Goal: Task Accomplishment & Management: Manage account settings

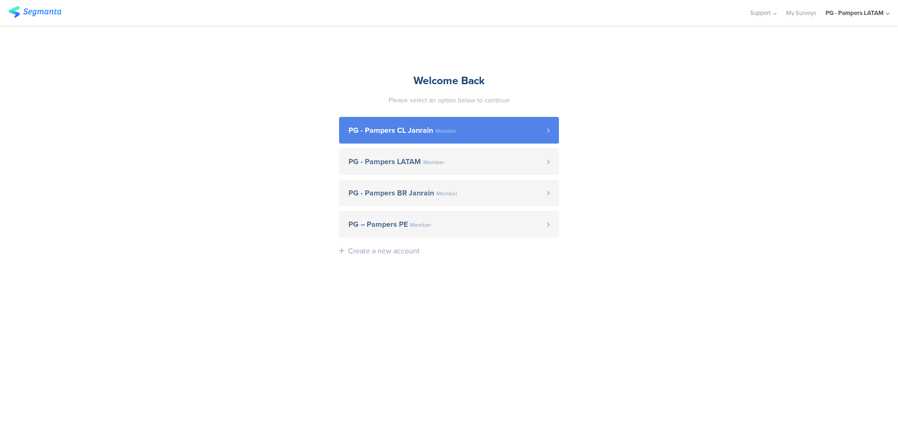
click at [437, 133] on span "Member" at bounding box center [446, 131] width 21 height 6
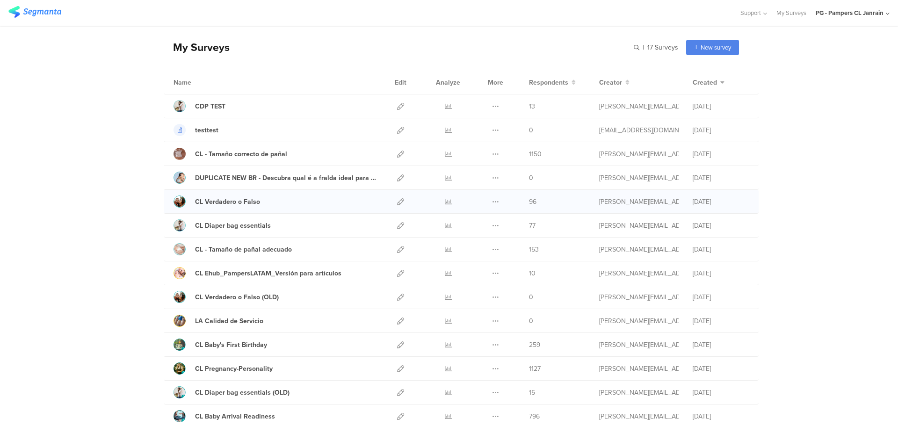
scroll to position [47, 0]
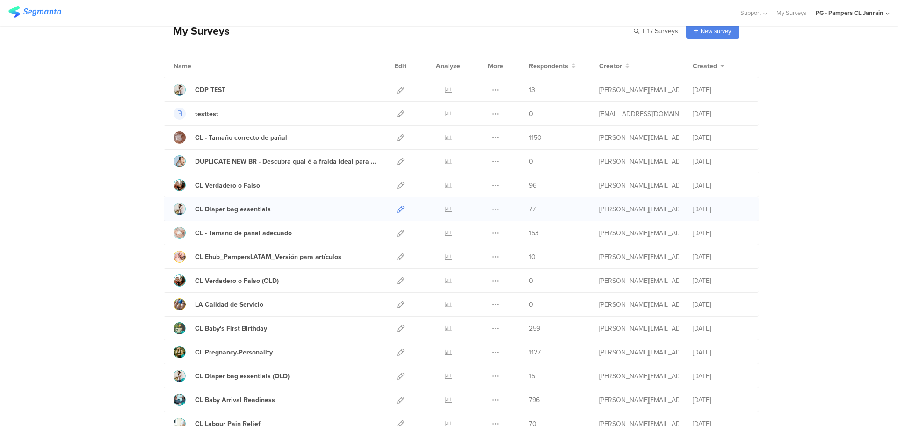
click at [397, 211] on icon at bounding box center [400, 209] width 7 height 7
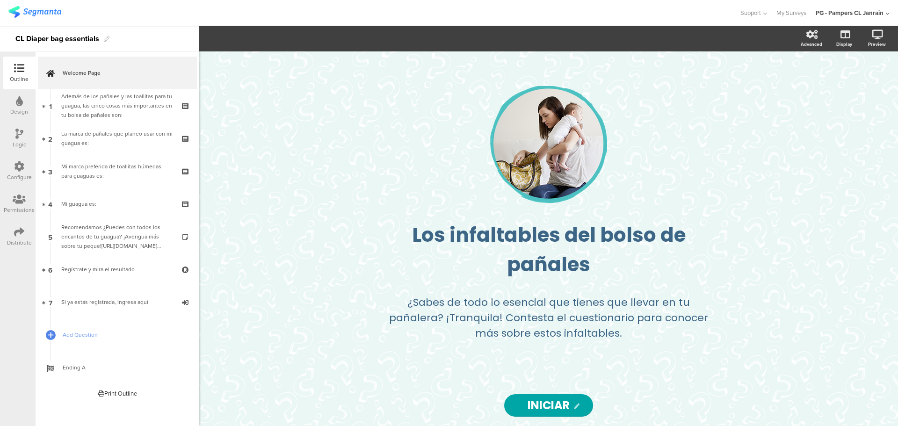
click at [17, 171] on icon at bounding box center [19, 166] width 10 height 10
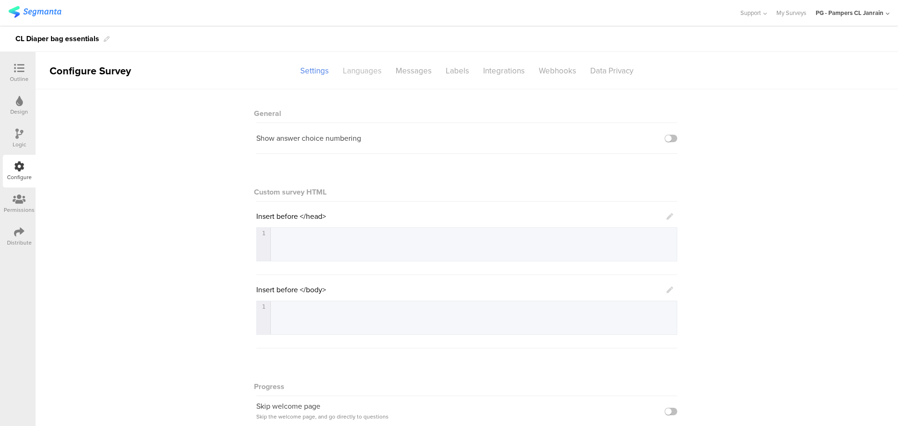
click at [357, 70] on div "Languages" at bounding box center [362, 71] width 53 height 16
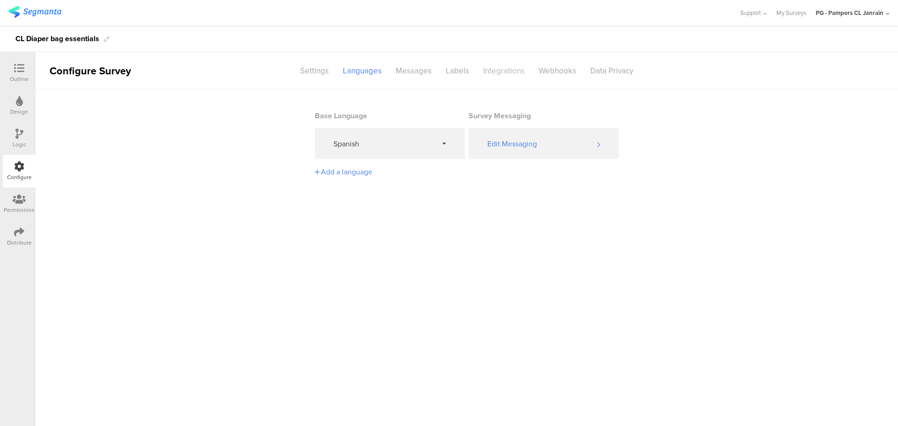
click at [511, 75] on div "Integrations" at bounding box center [504, 71] width 56 height 16
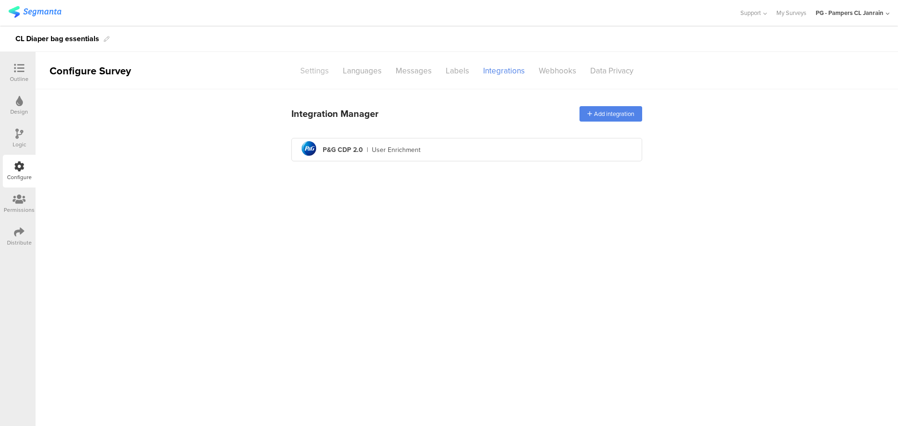
click at [321, 69] on div "Settings" at bounding box center [314, 71] width 43 height 16
